Goal: Information Seeking & Learning: Find specific fact

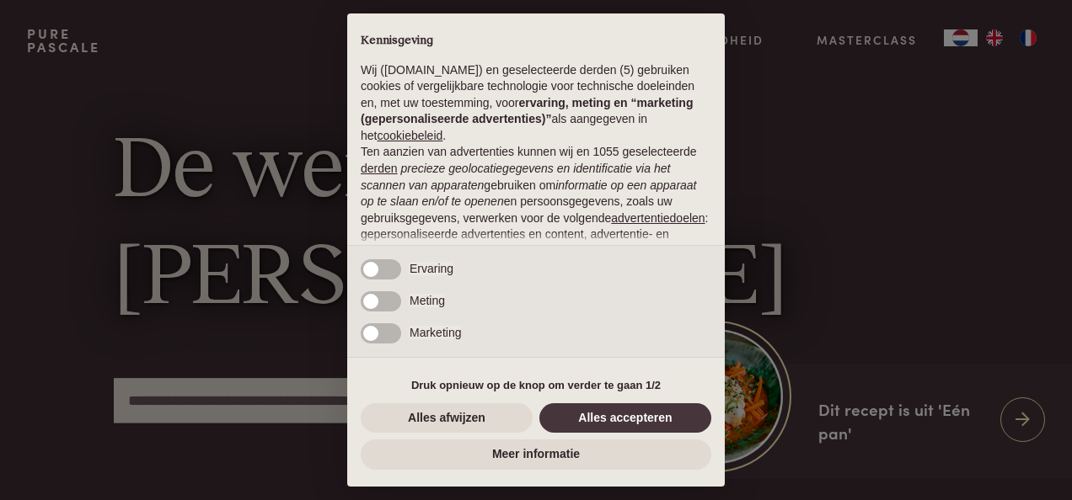
click at [627, 418] on button "Alles accepteren" at bounding box center [625, 419] width 172 height 30
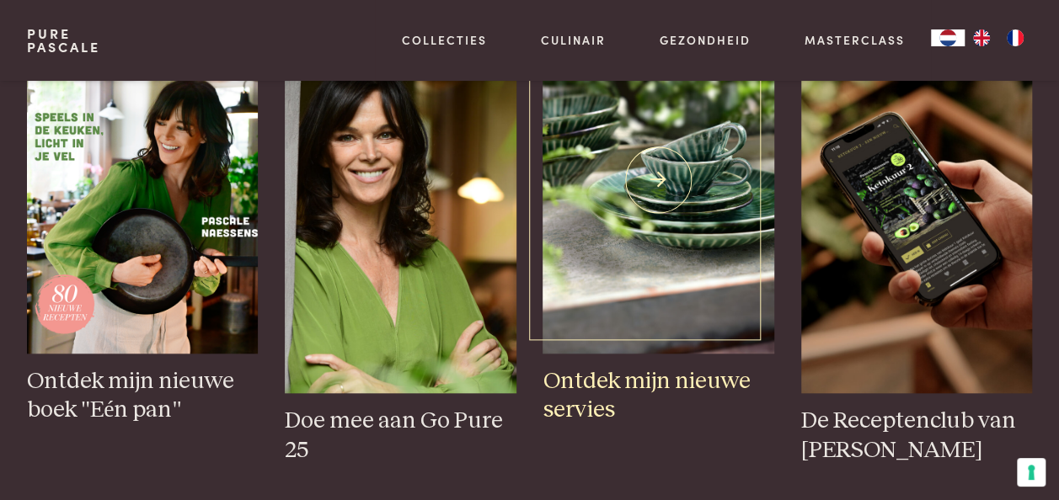
scroll to position [590, 0]
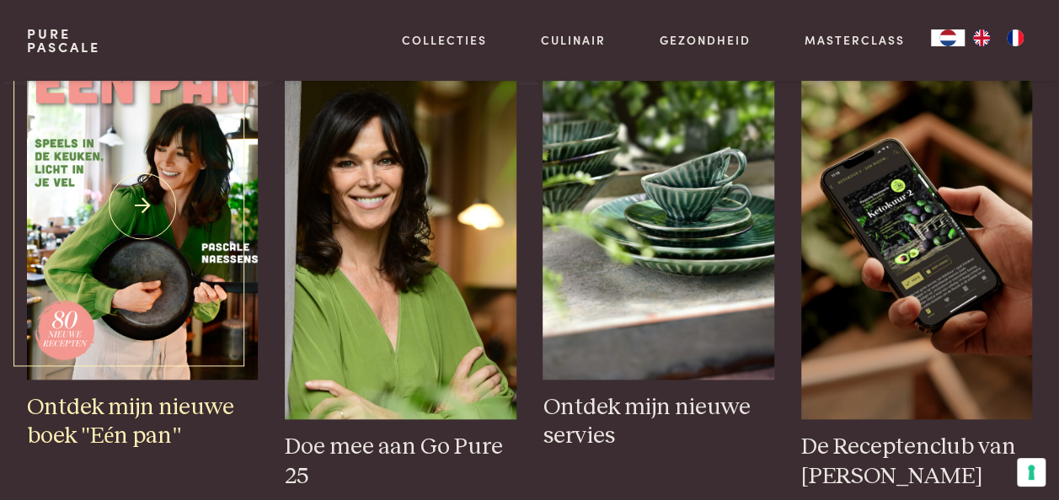
click at [132, 316] on img at bounding box center [142, 206] width 231 height 347
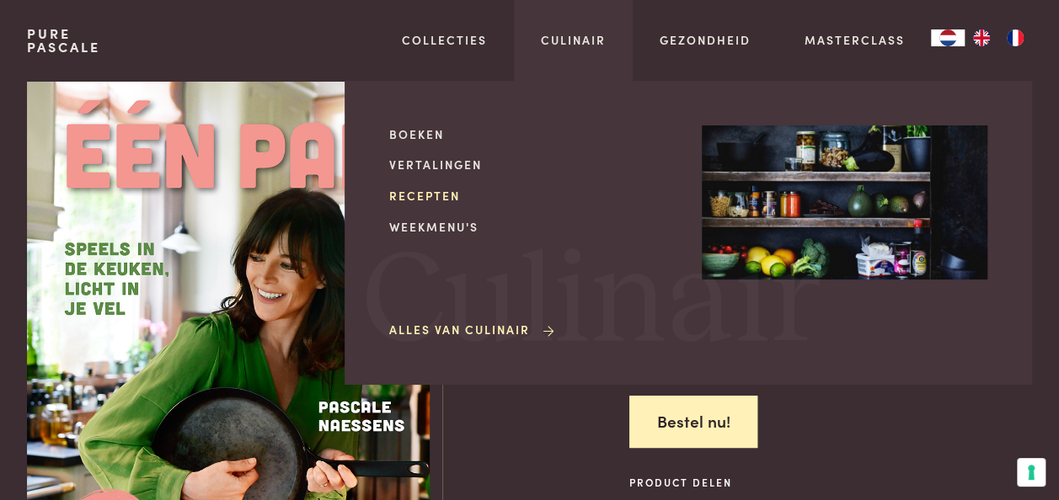
click at [425, 195] on link "Recepten" at bounding box center [532, 196] width 286 height 18
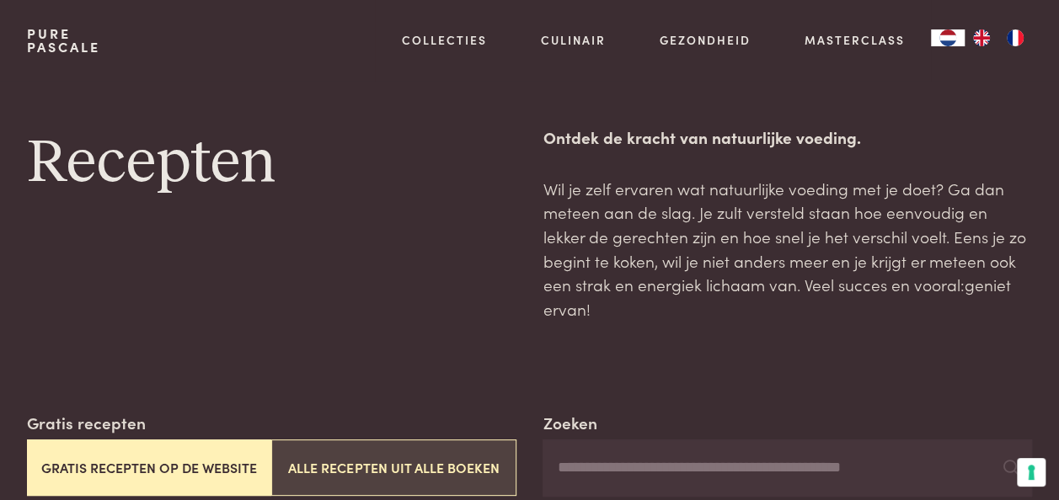
click at [420, 441] on button "Alle recepten uit alle boeken" at bounding box center [393, 468] width 244 height 56
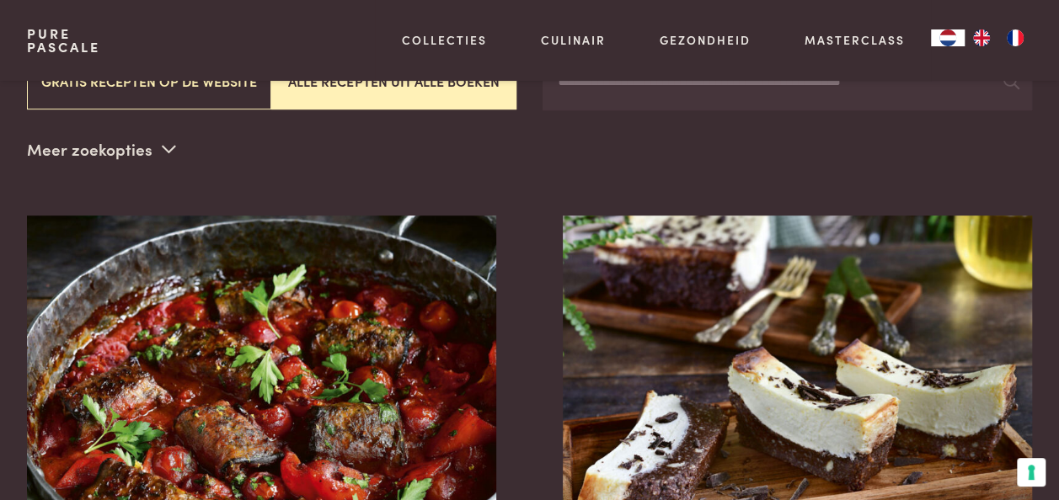
scroll to position [134, 0]
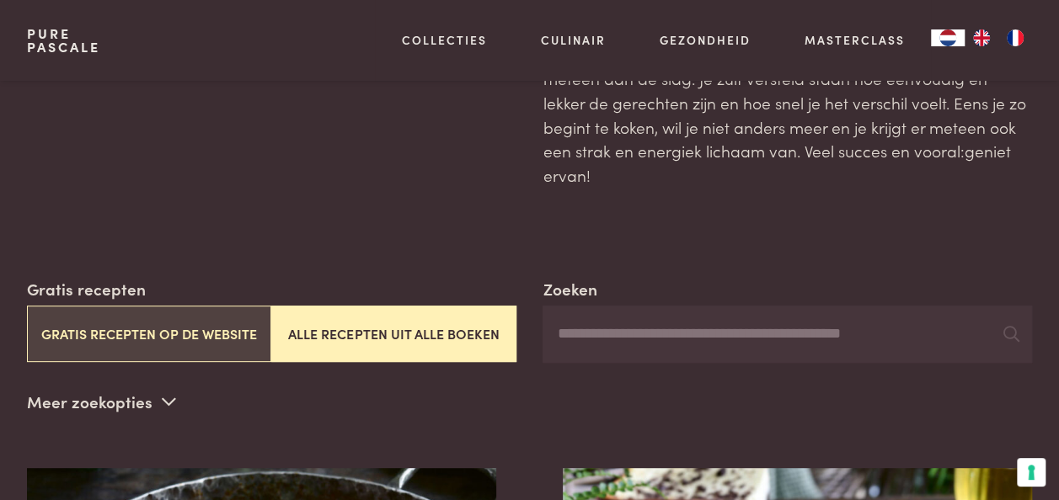
click at [193, 307] on button "Gratis recepten op de website" at bounding box center [149, 334] width 244 height 56
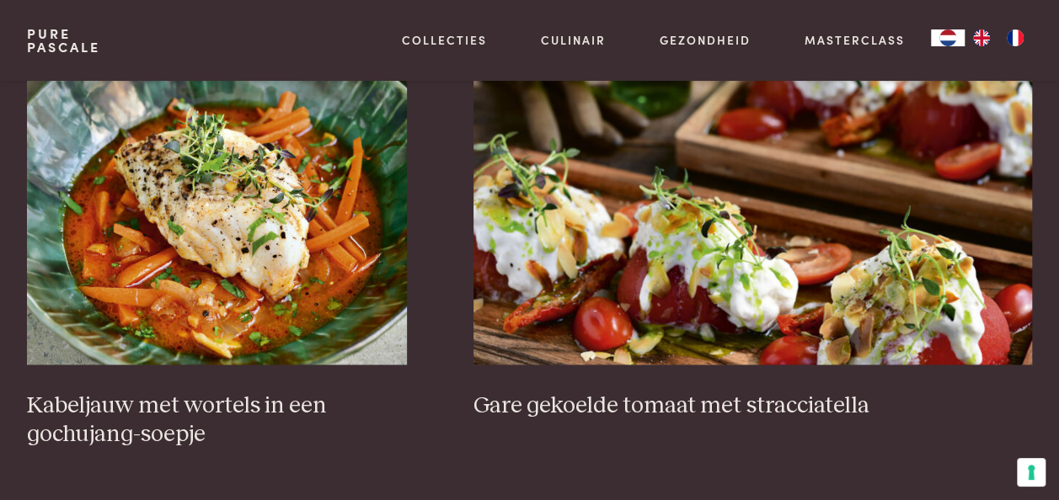
scroll to position [1061, 0]
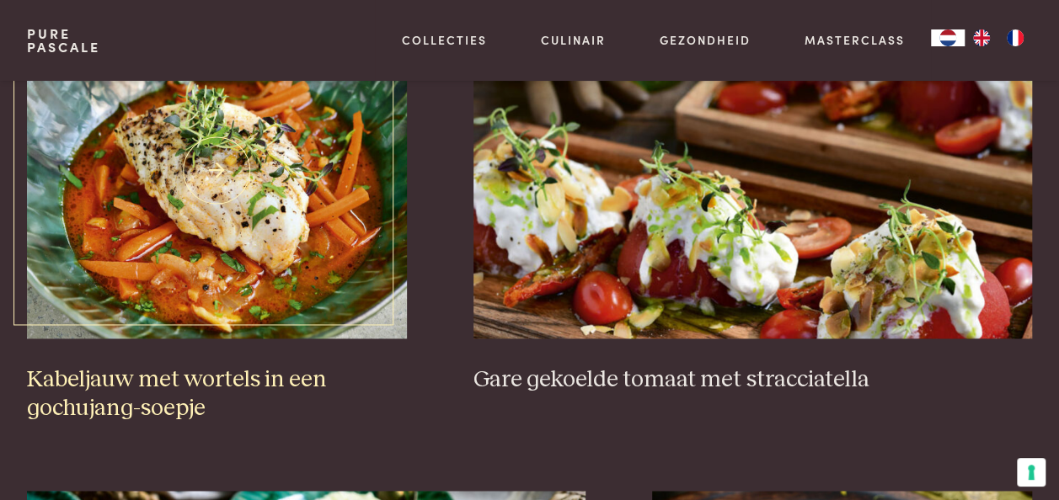
click at [248, 366] on h3 "Kabeljauw met wortels in een gochujang-soepje" at bounding box center [217, 395] width 380 height 58
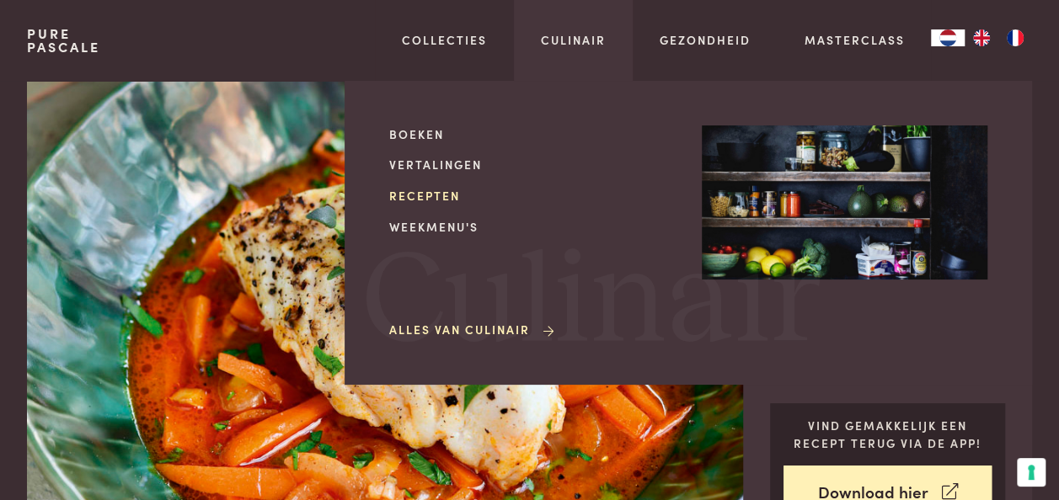
click at [432, 197] on link "Recepten" at bounding box center [532, 196] width 286 height 18
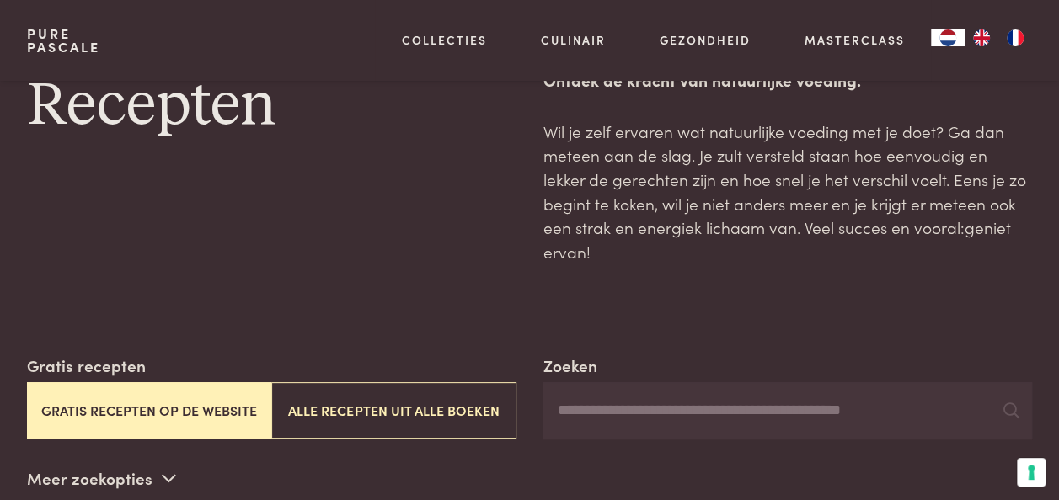
scroll to position [84, 0]
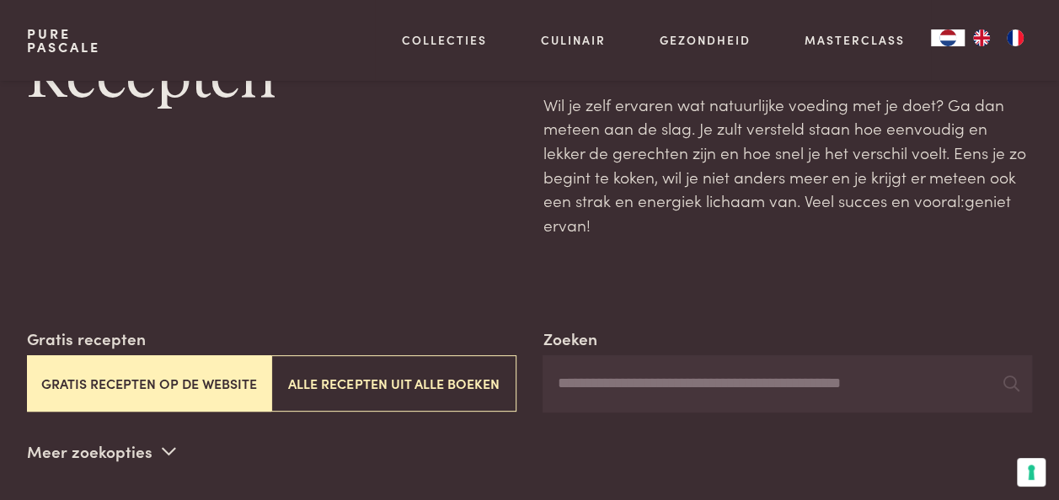
click at [654, 362] on input "Zoeken" at bounding box center [787, 383] width 489 height 57
type input "********"
click at [657, 371] on input "********" at bounding box center [787, 383] width 489 height 57
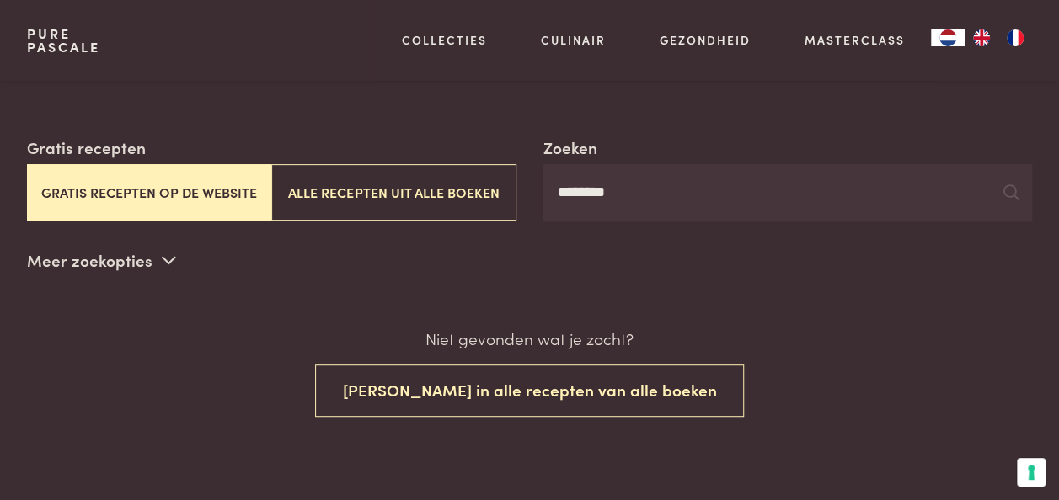
scroll to position [253, 0]
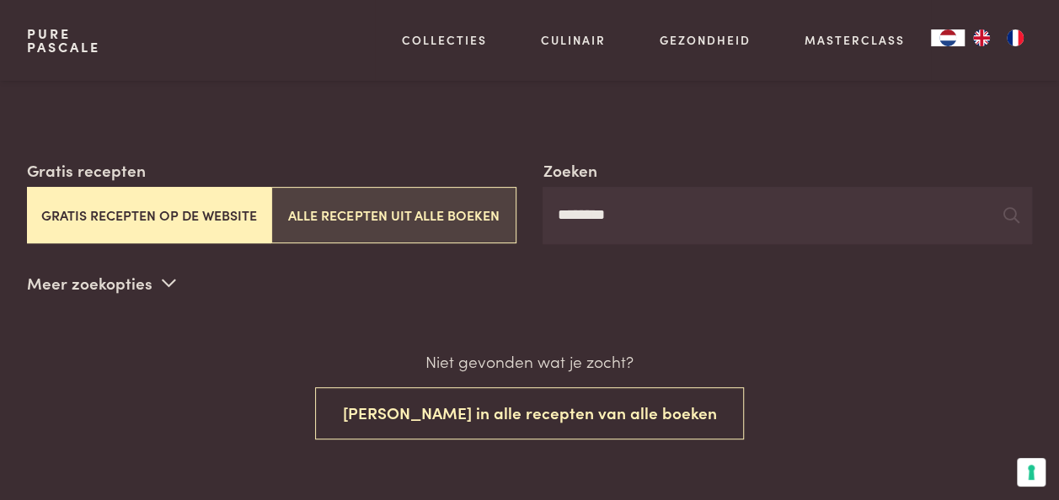
click at [388, 187] on button "Alle recepten uit alle boeken" at bounding box center [393, 215] width 244 height 56
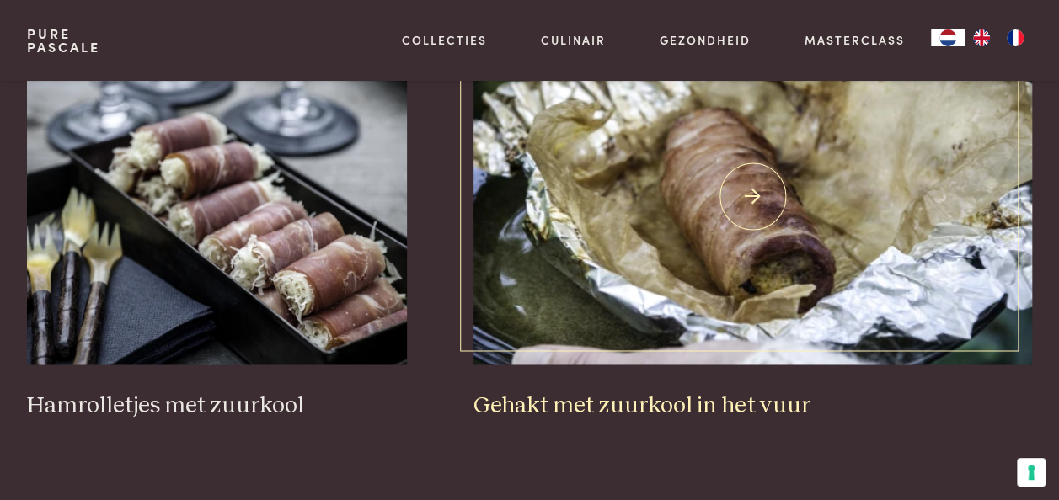
scroll to position [1061, 0]
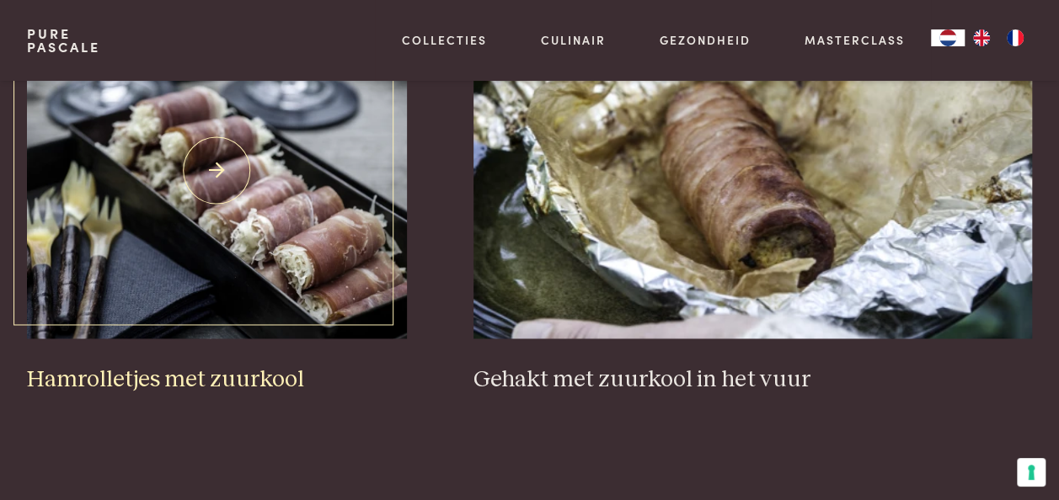
click at [211, 366] on h3 "Hamrolletjes met zuurkool" at bounding box center [217, 380] width 380 height 29
